Goal: Information Seeking & Learning: Learn about a topic

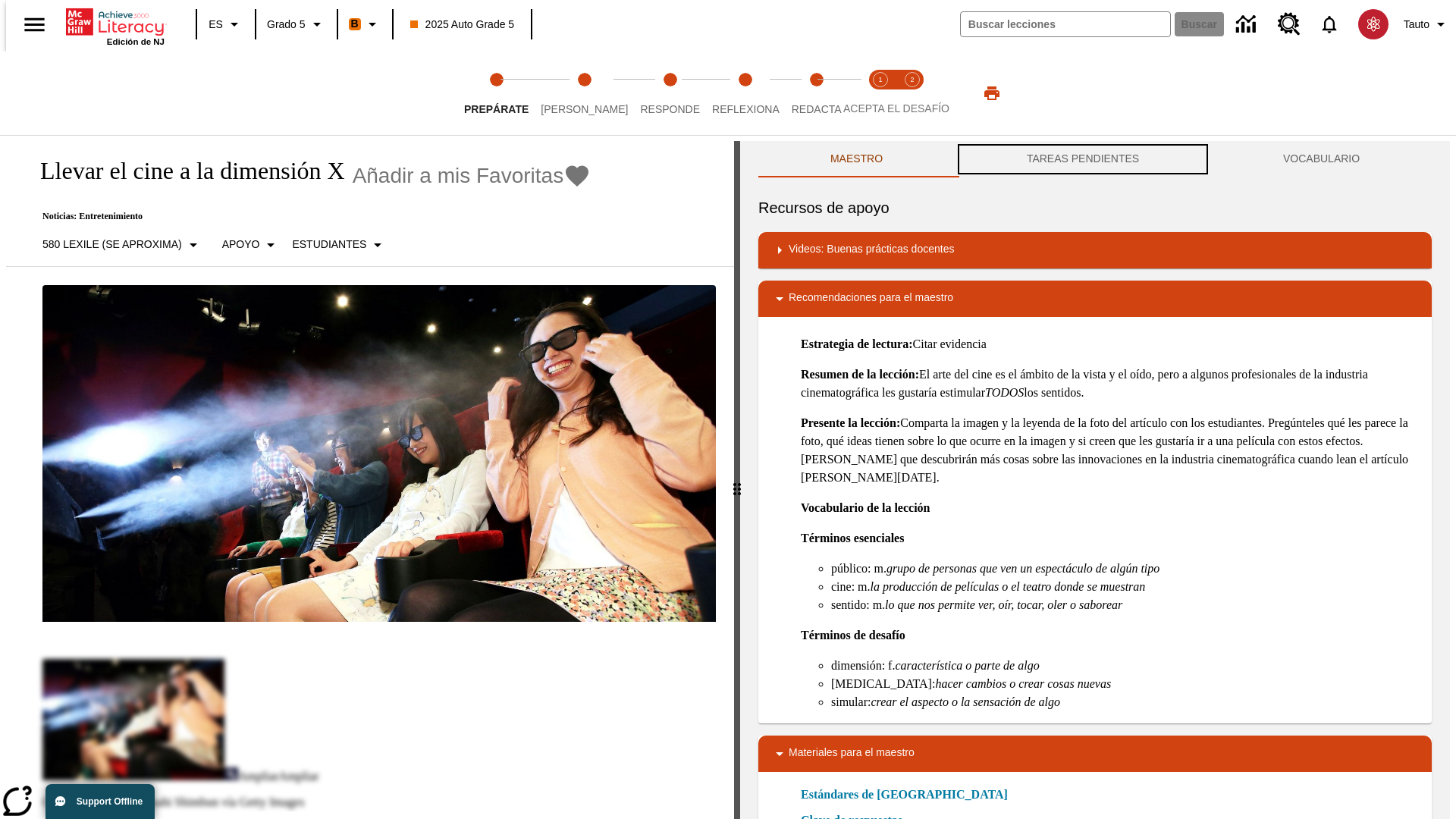
click at [1083, 159] on button "TAREAS PENDIENTES" at bounding box center [1083, 159] width 256 height 36
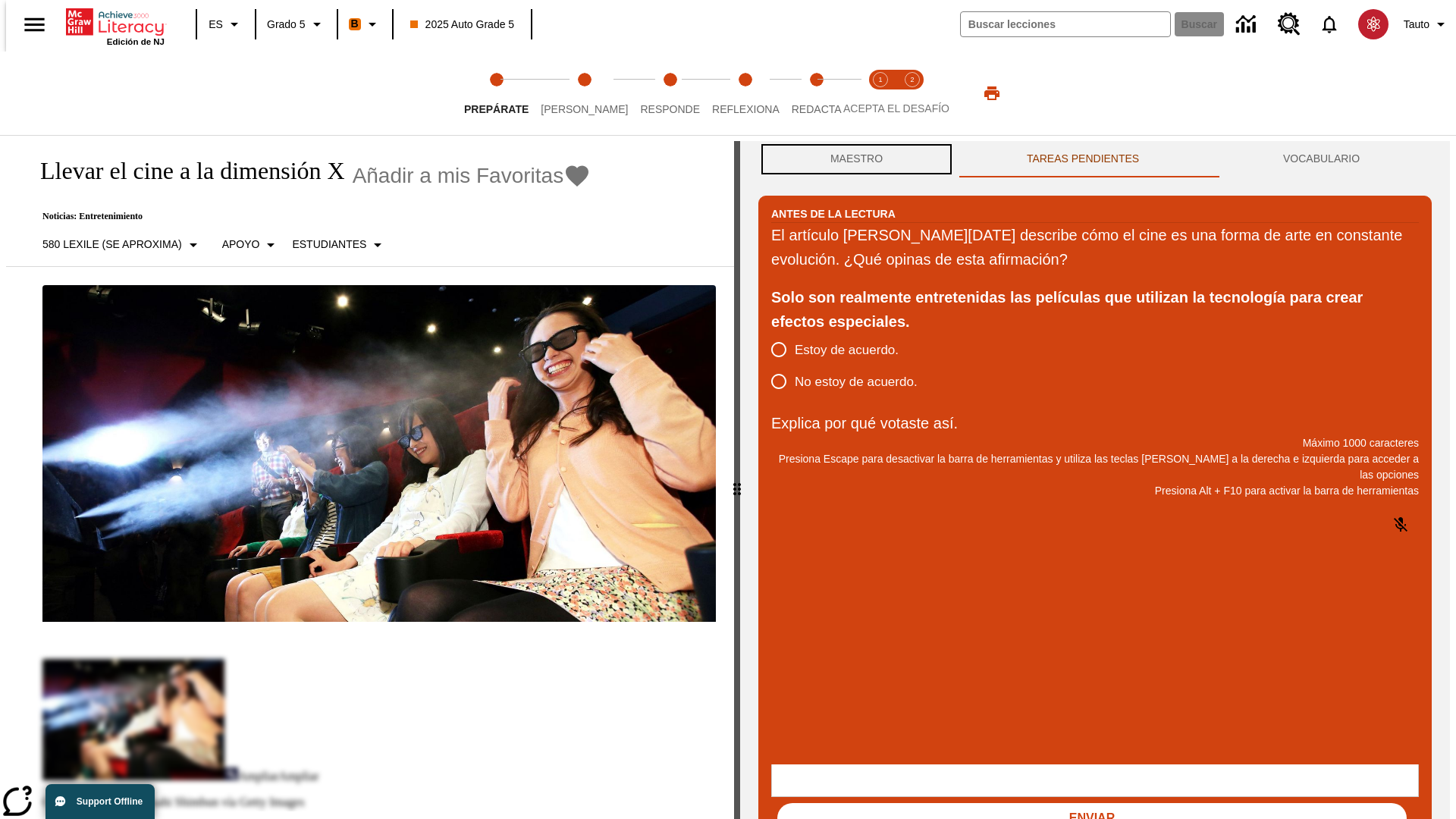
scroll to position [1, 0]
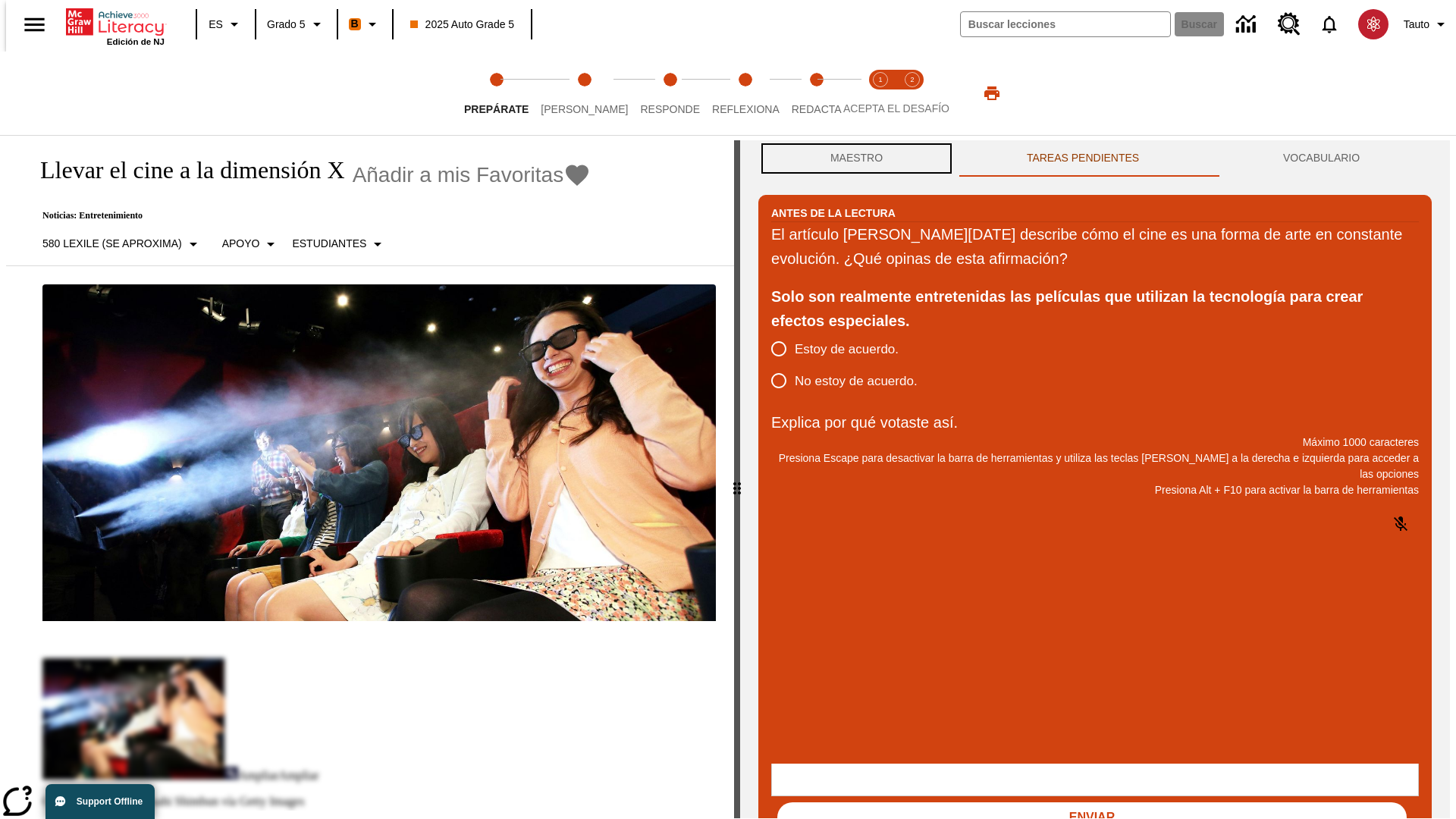
click at [853, 159] on button "Maestro" at bounding box center [857, 159] width 196 height 36
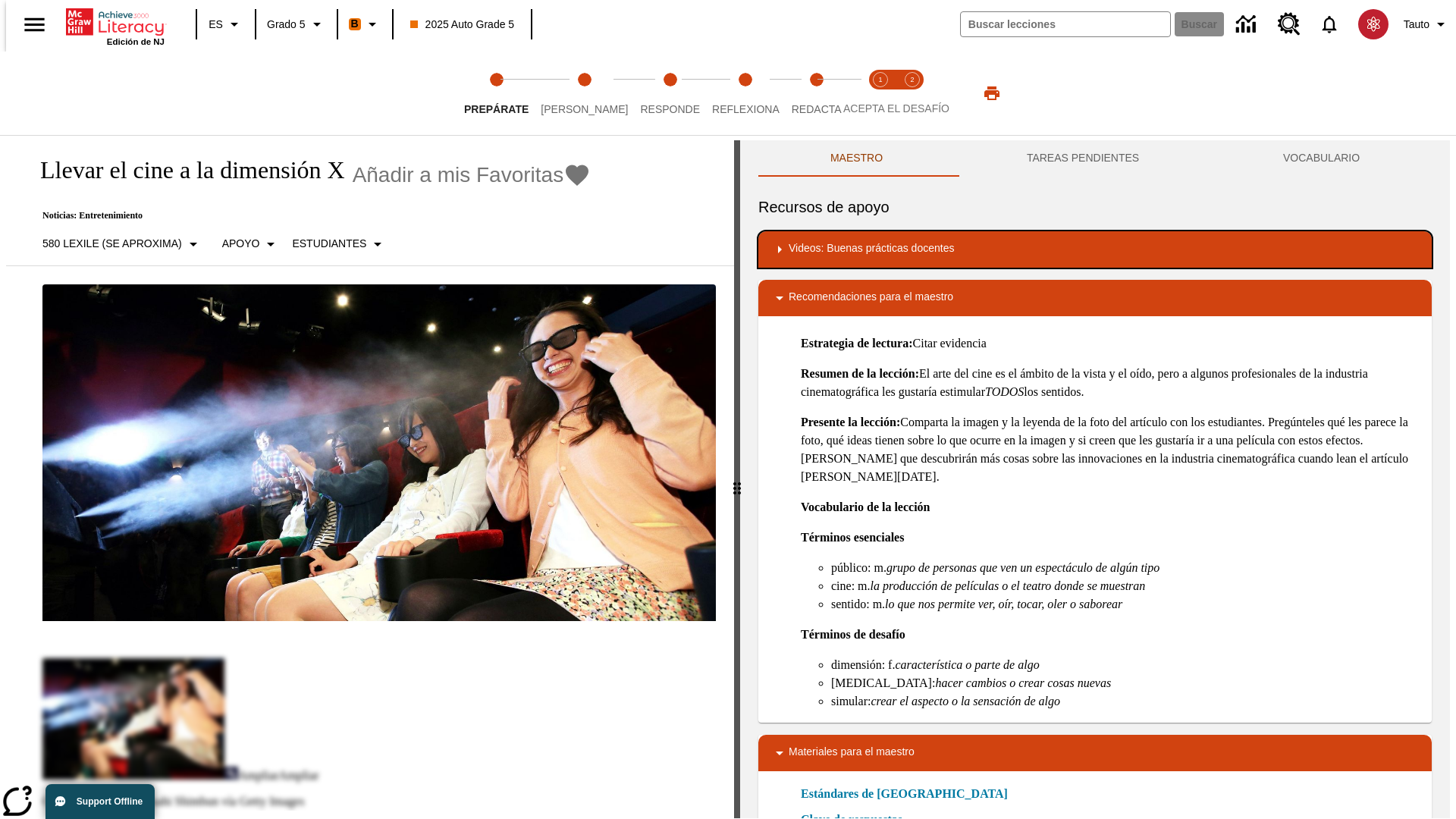
click at [1095, 249] on div "Videos: Buenas prácticas docentes" at bounding box center [1095, 249] width 649 height 18
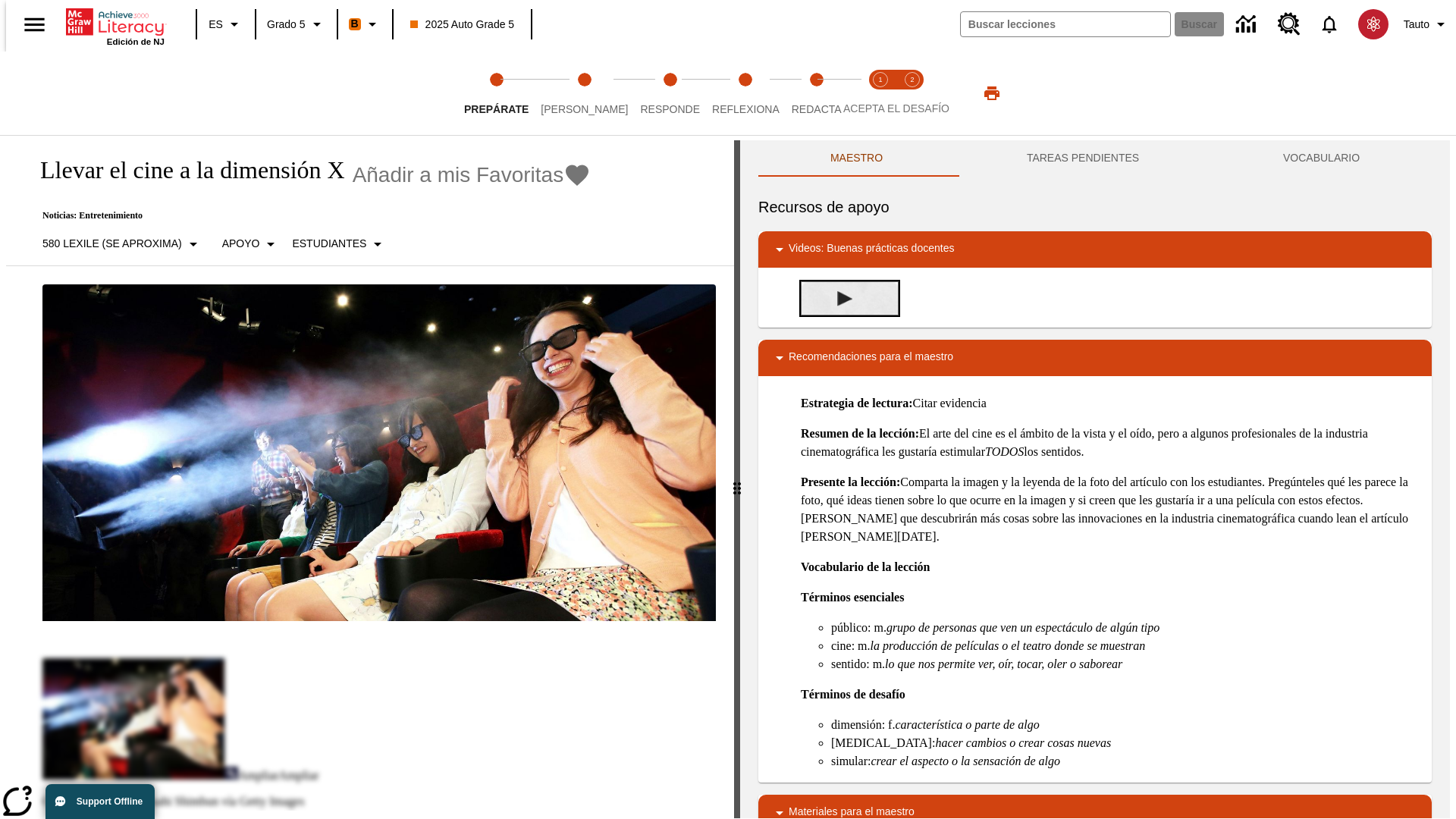
click at [838, 298] on img "Desarrollo del vocabulario académico" at bounding box center [845, 298] width 15 height 15
click at [572, 93] on span "Lee" at bounding box center [584, 103] width 88 height 28
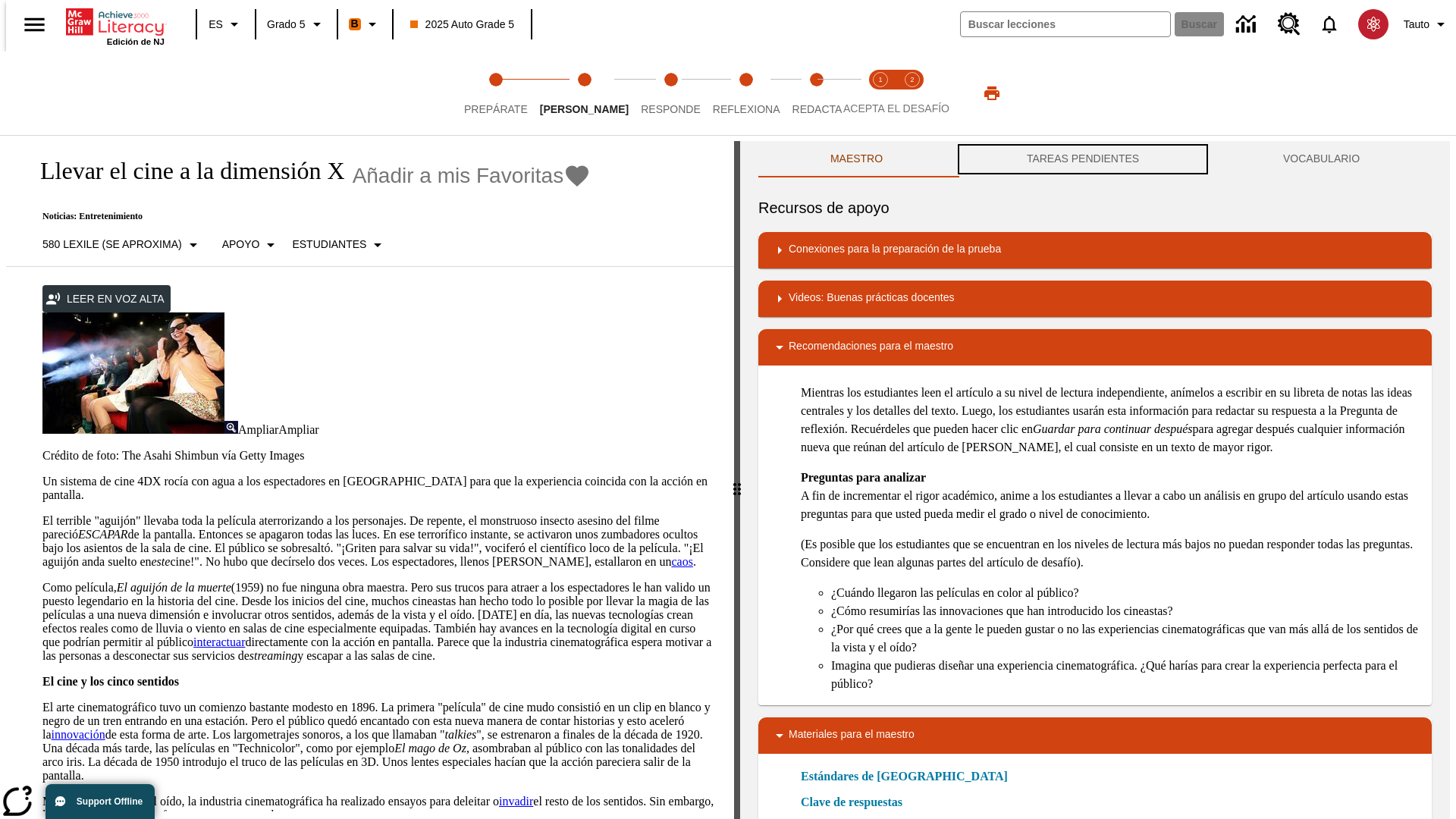
scroll to position [1, 0]
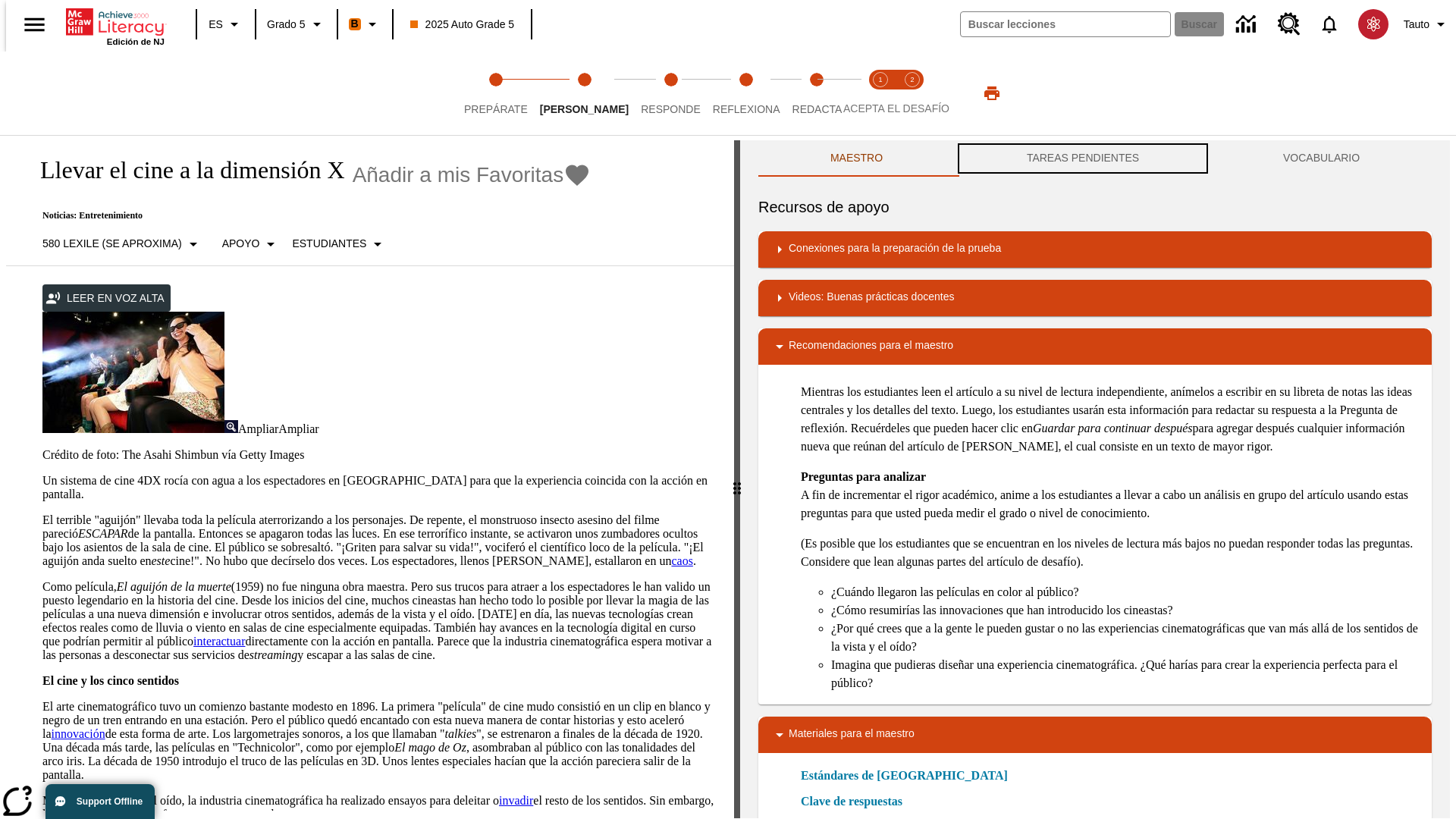
click at [1083, 159] on button "TAREAS PENDIENTES" at bounding box center [1083, 159] width 256 height 36
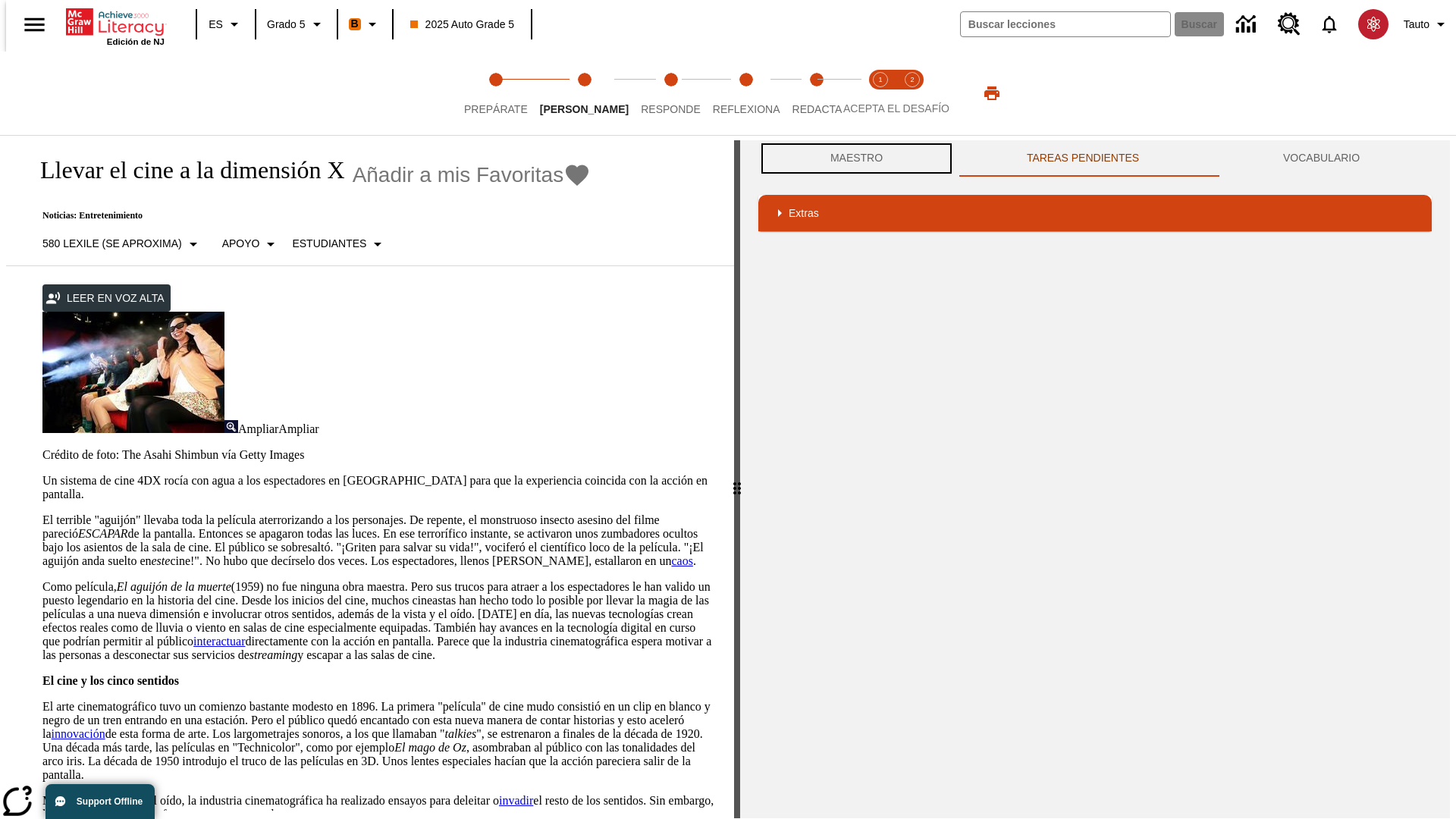
click at [853, 159] on button "Maestro" at bounding box center [857, 159] width 196 height 36
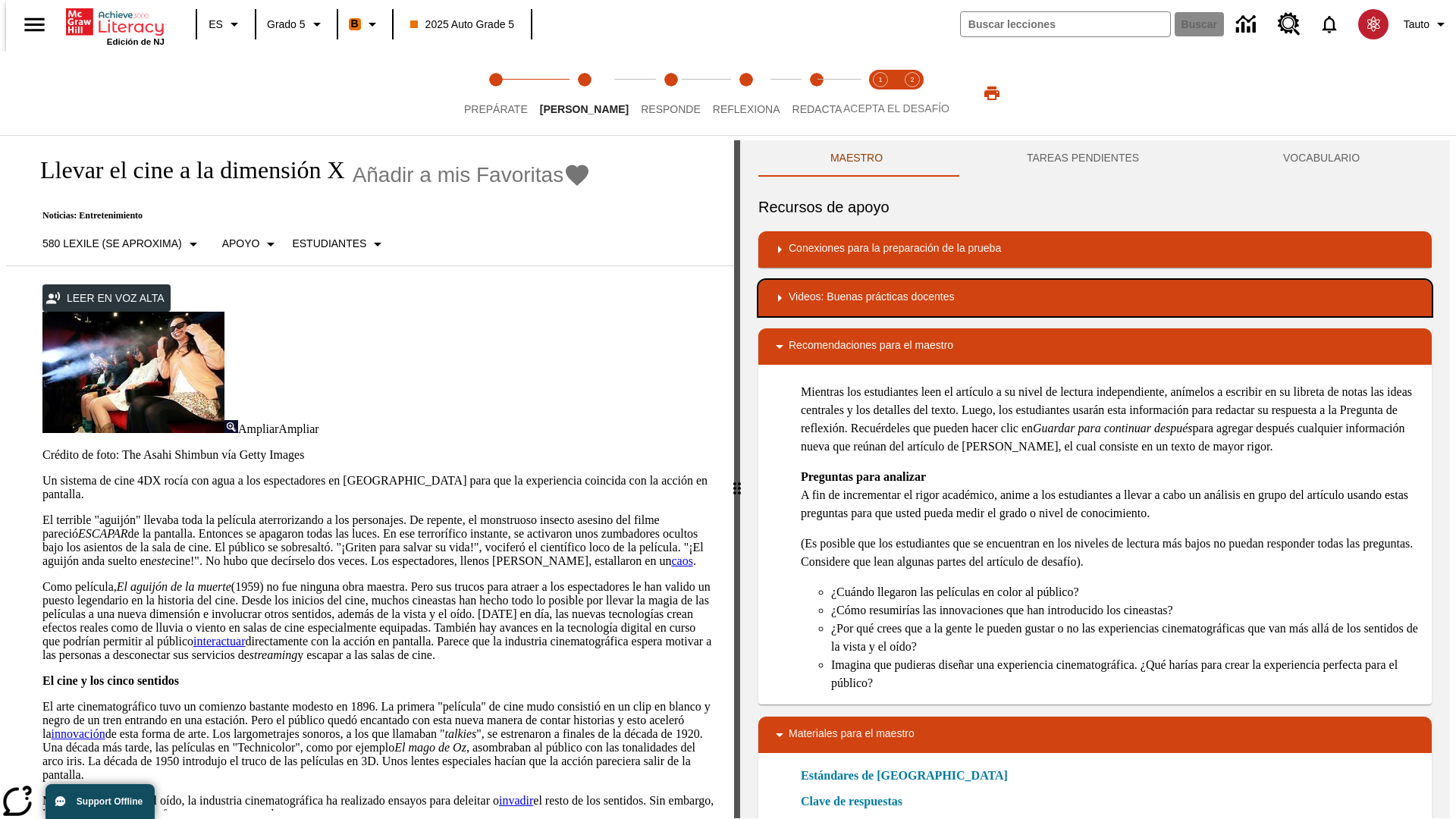
click at [1095, 298] on div "Videos: Buenas prácticas docentes" at bounding box center [1095, 297] width 649 height 18
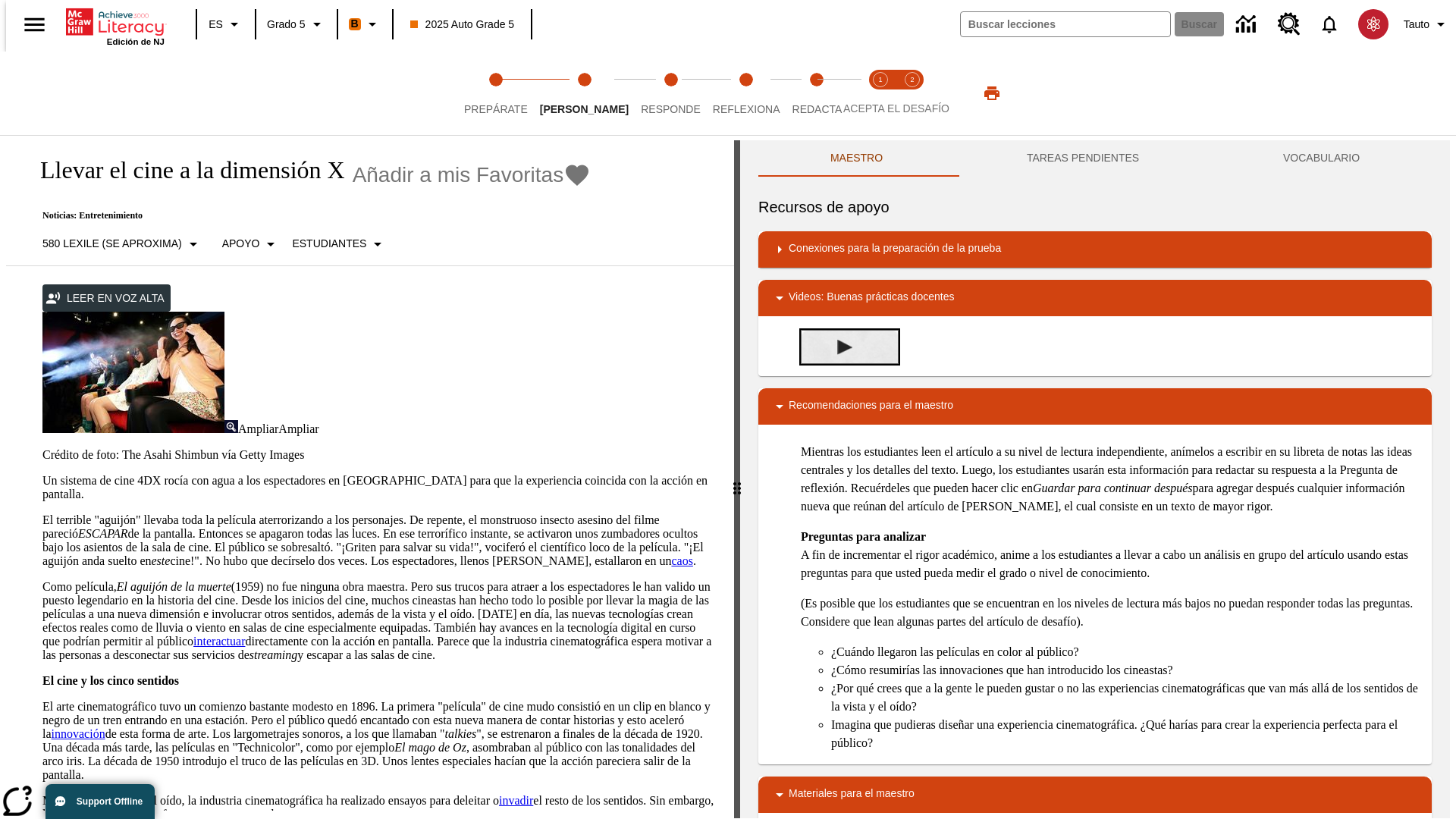
click at [838, 346] on img "Summarization" at bounding box center [845, 347] width 15 height 15
click at [880, 93] on span "Acepta el desafío lee step 1 of 2" at bounding box center [880, 103] width 20 height 28
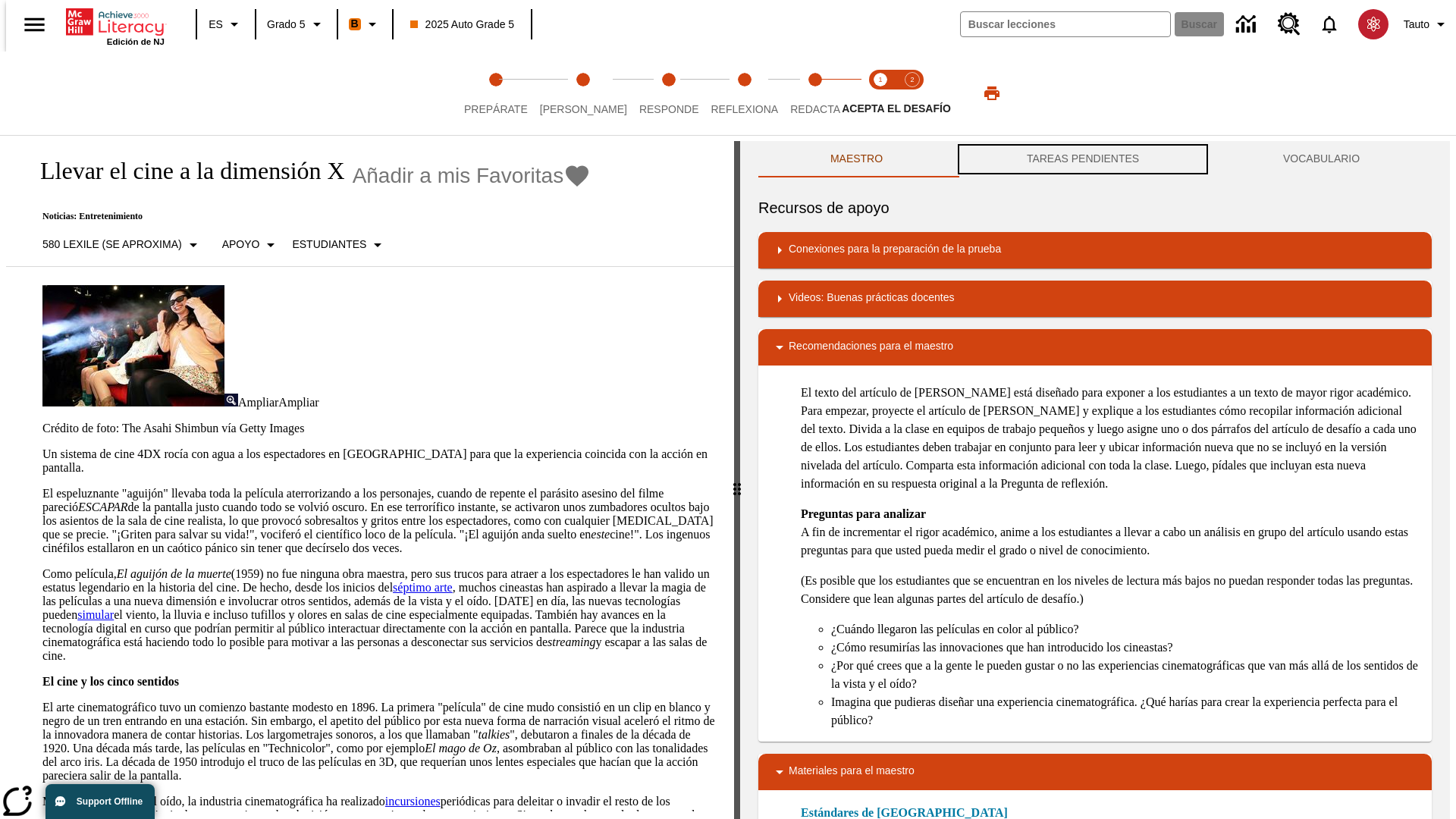
scroll to position [1, 0]
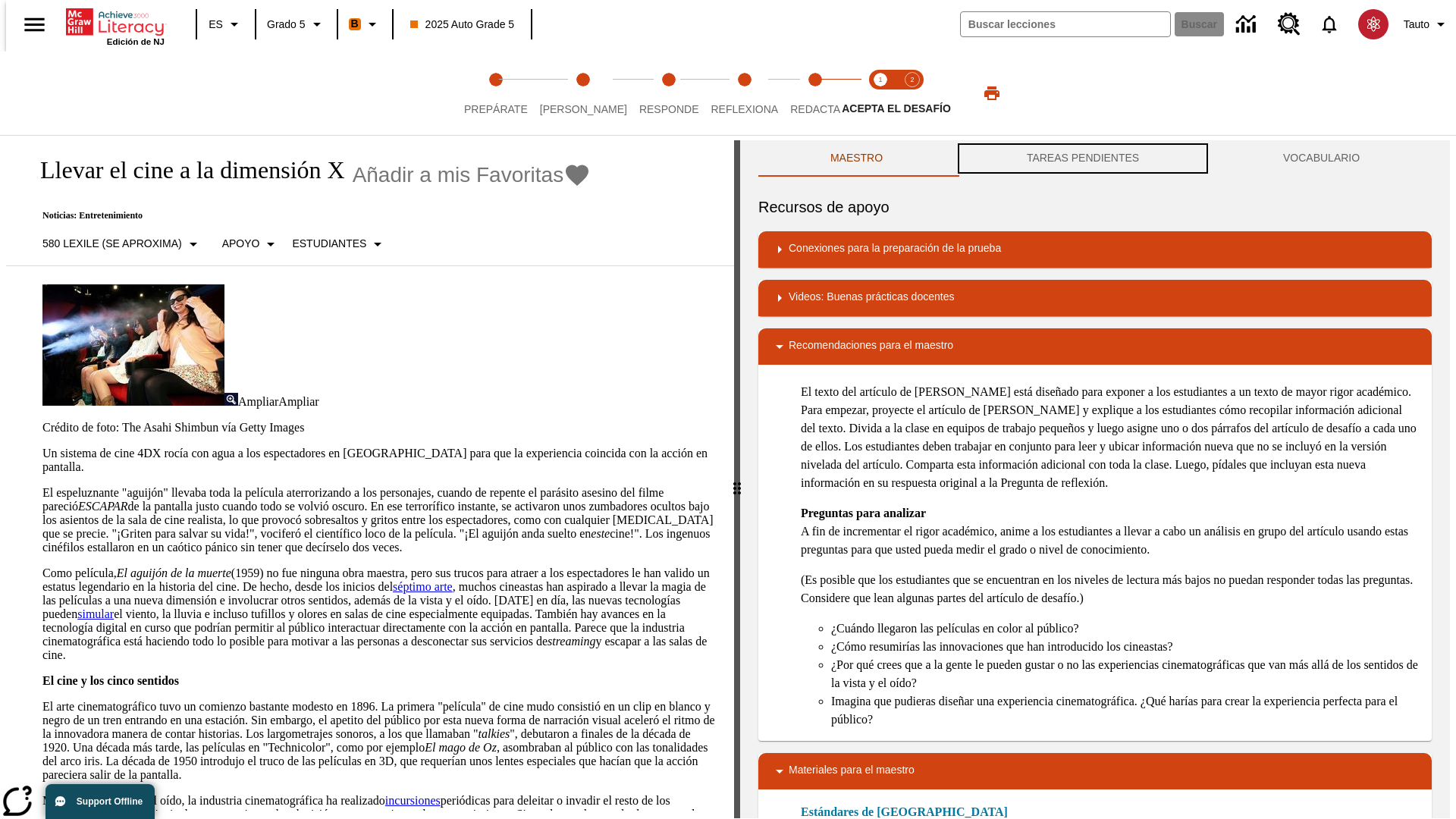
click at [1083, 159] on button "TAREAS PENDIENTES" at bounding box center [1083, 159] width 256 height 36
